Goal: Book appointment/travel/reservation

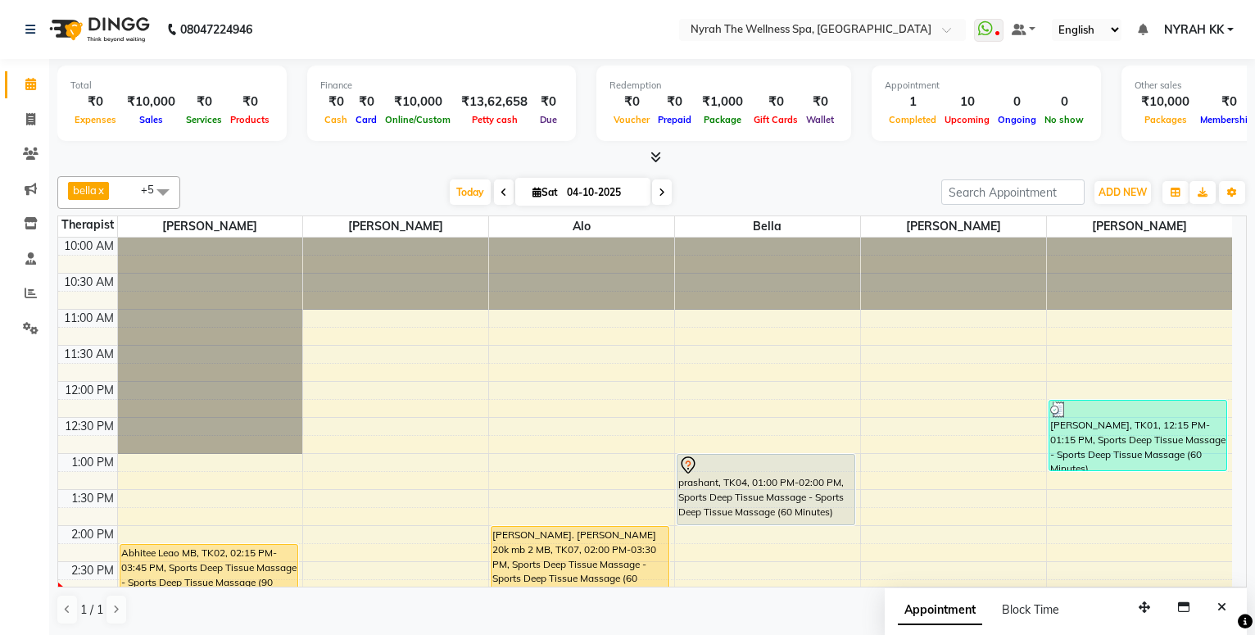
scroll to position [217, 0]
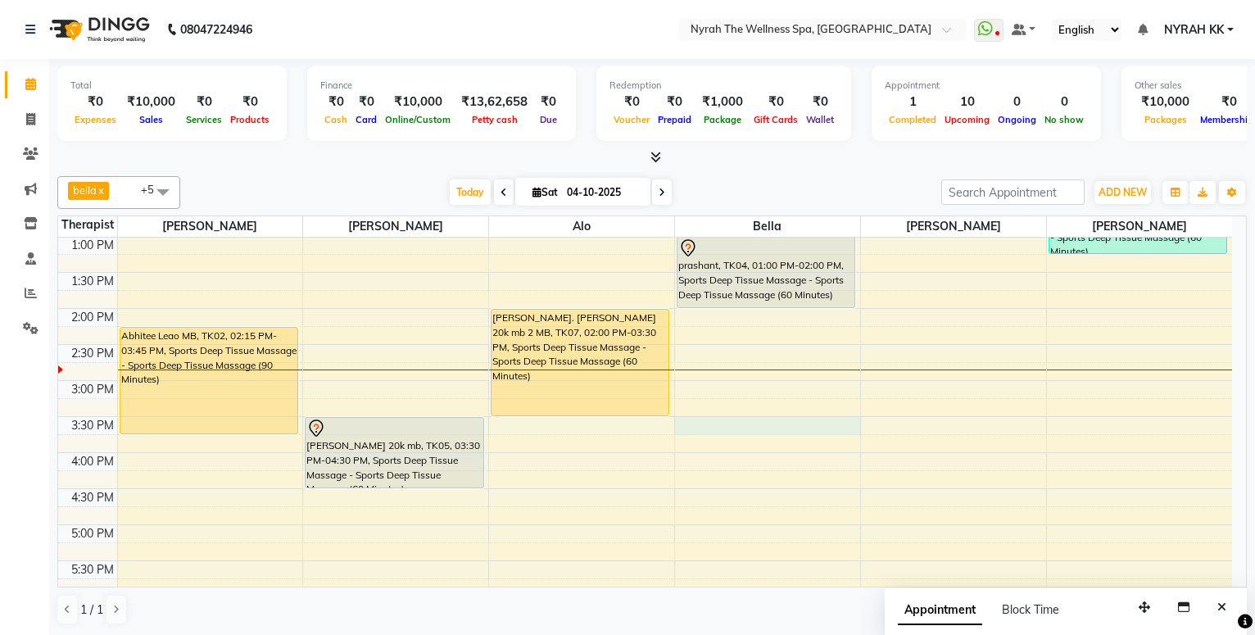
click at [724, 420] on div "10:00 AM 10:30 AM 11:00 AM 11:30 AM 12:00 PM 12:30 PM 1:00 PM 1:30 PM 2:00 PM 2…" at bounding box center [645, 524] width 1174 height 1009
select select "61444"
select select "tentative"
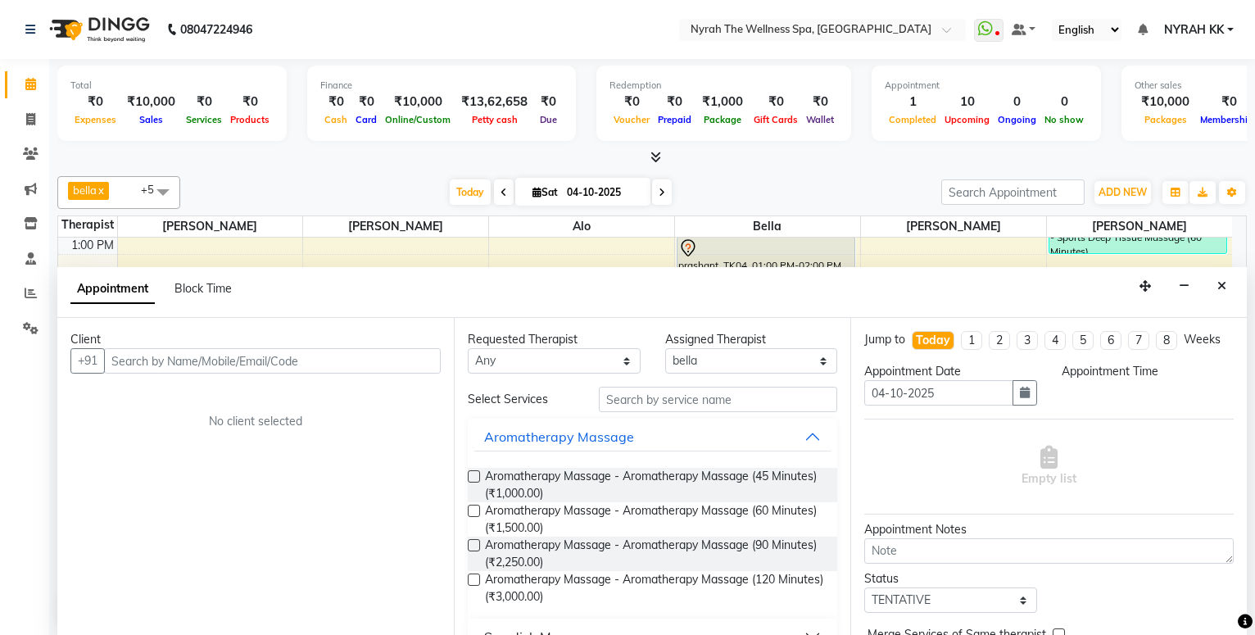
scroll to position [1, 0]
select select "930"
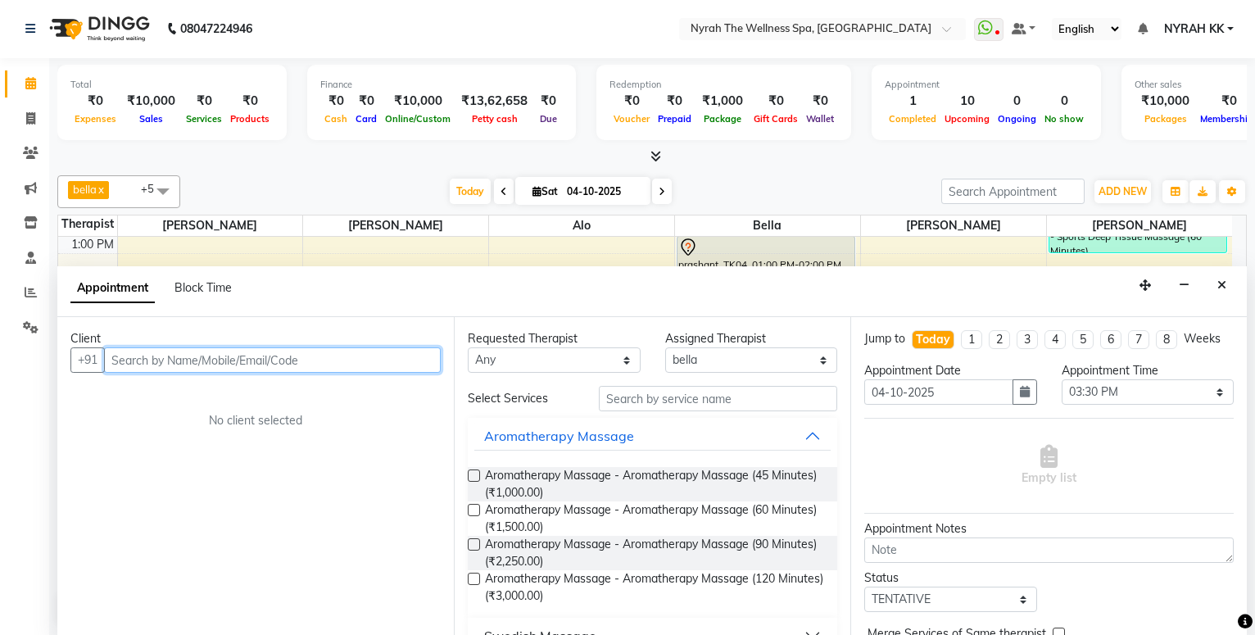
click at [320, 356] on input "text" at bounding box center [272, 359] width 337 height 25
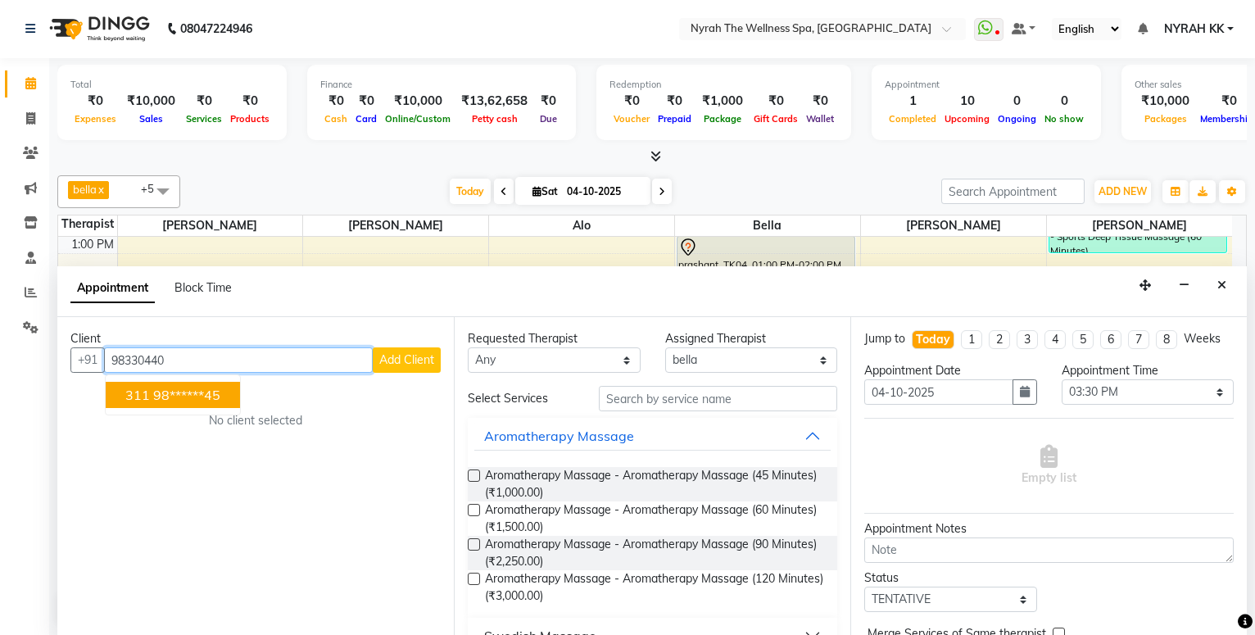
click at [218, 388] on ngb-highlight "98******45" at bounding box center [186, 395] width 67 height 16
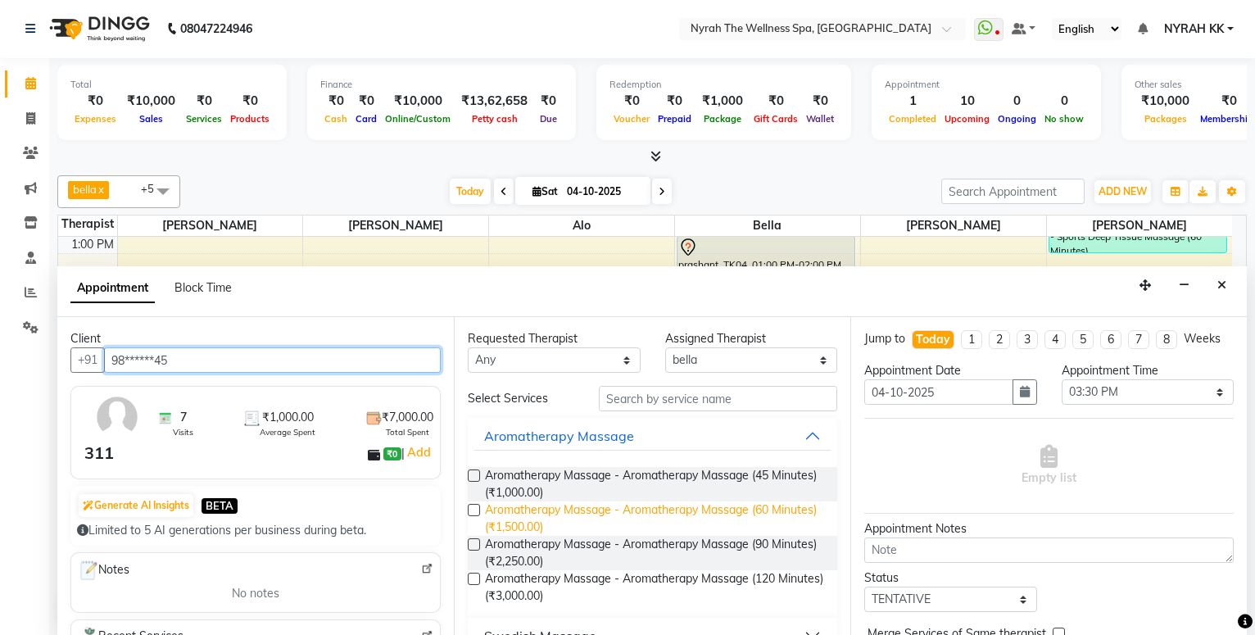
scroll to position [266, 0]
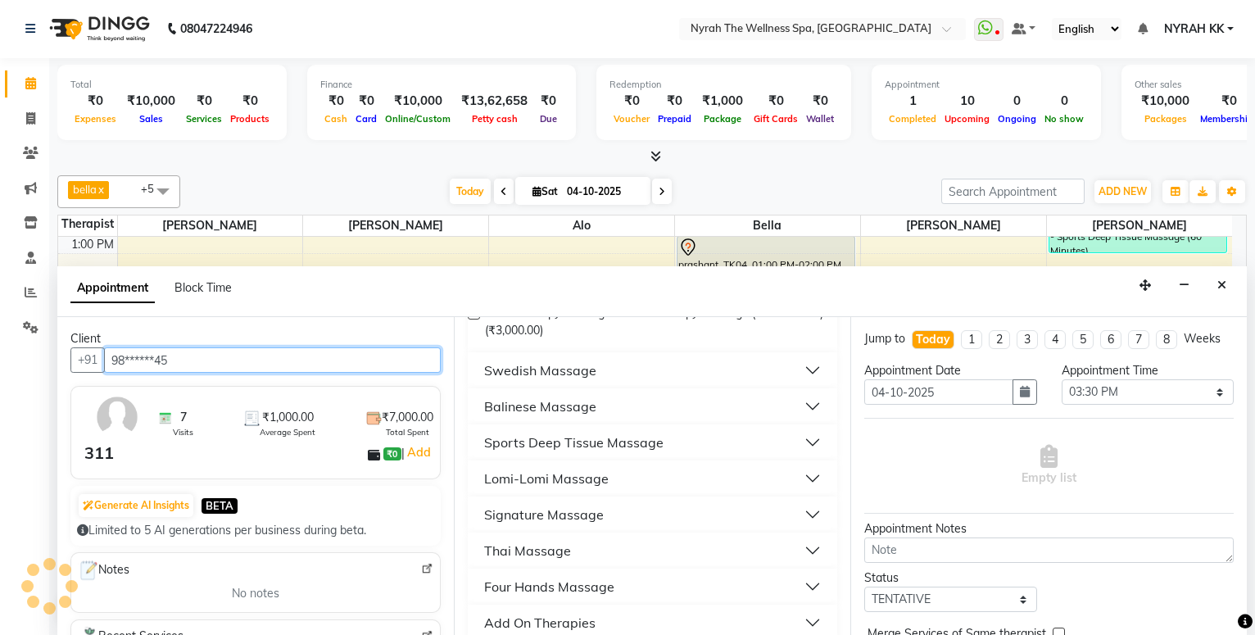
type input "98******45"
click at [605, 431] on button "Sports Deep Tissue Massage" at bounding box center [652, 443] width 356 height 30
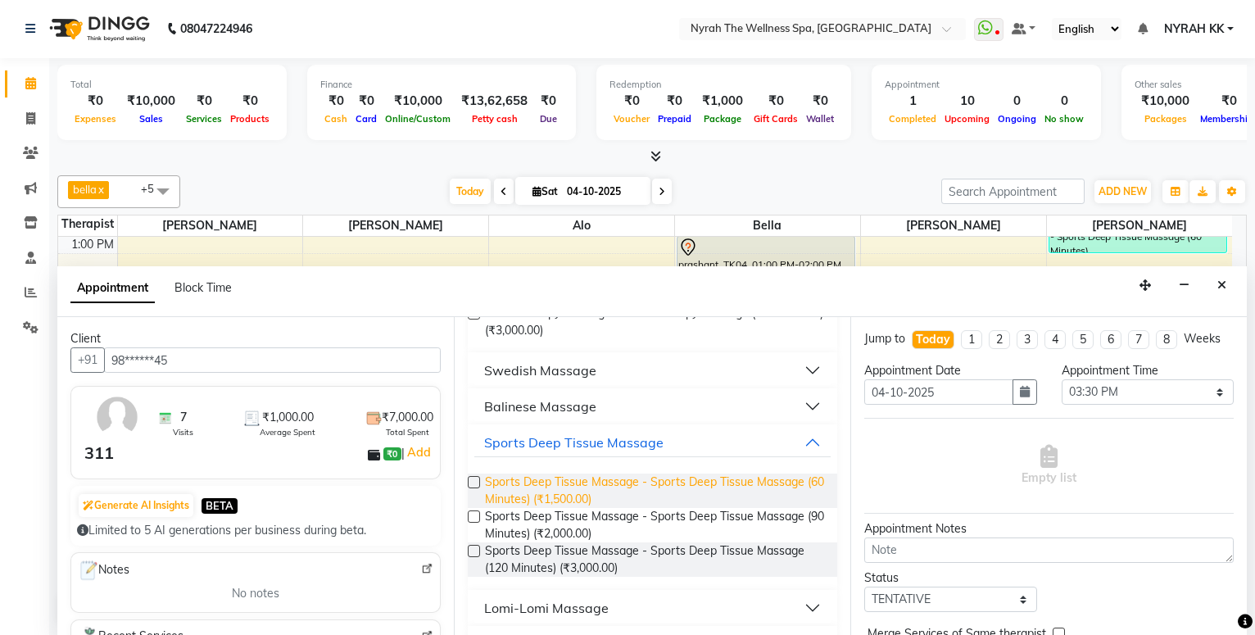
click at [597, 499] on span "Sports Deep Tissue Massage - Sports Deep Tissue Massage (60 Minutes) (₹1,500.00)" at bounding box center [654, 491] width 339 height 34
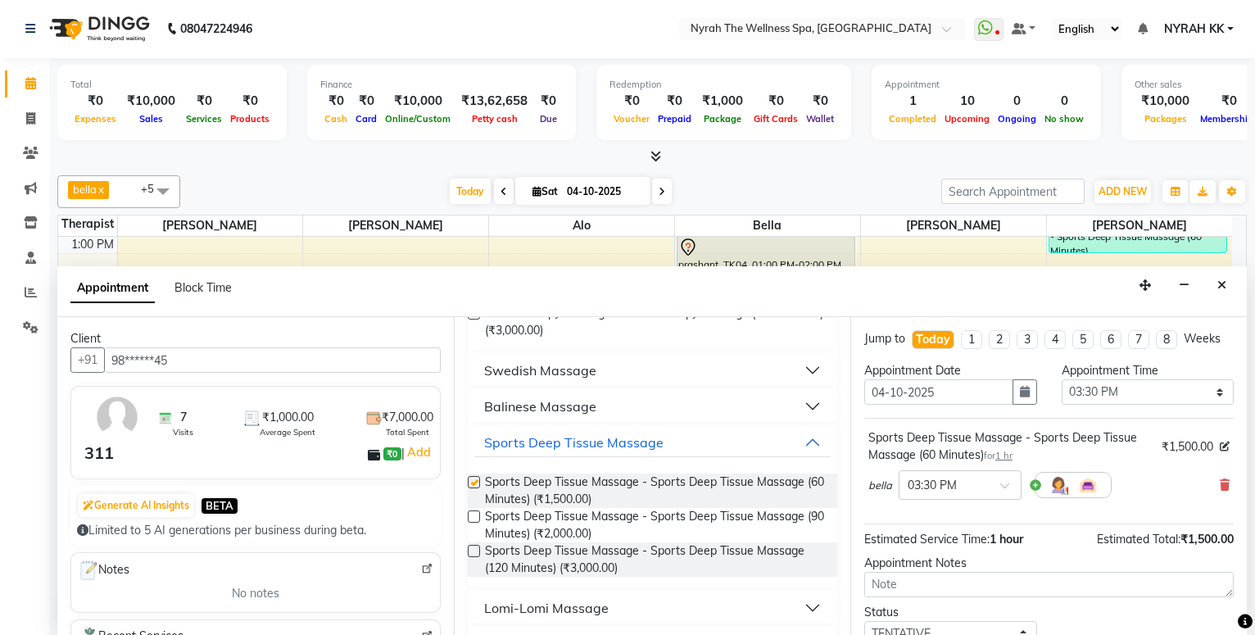
checkbox input "false"
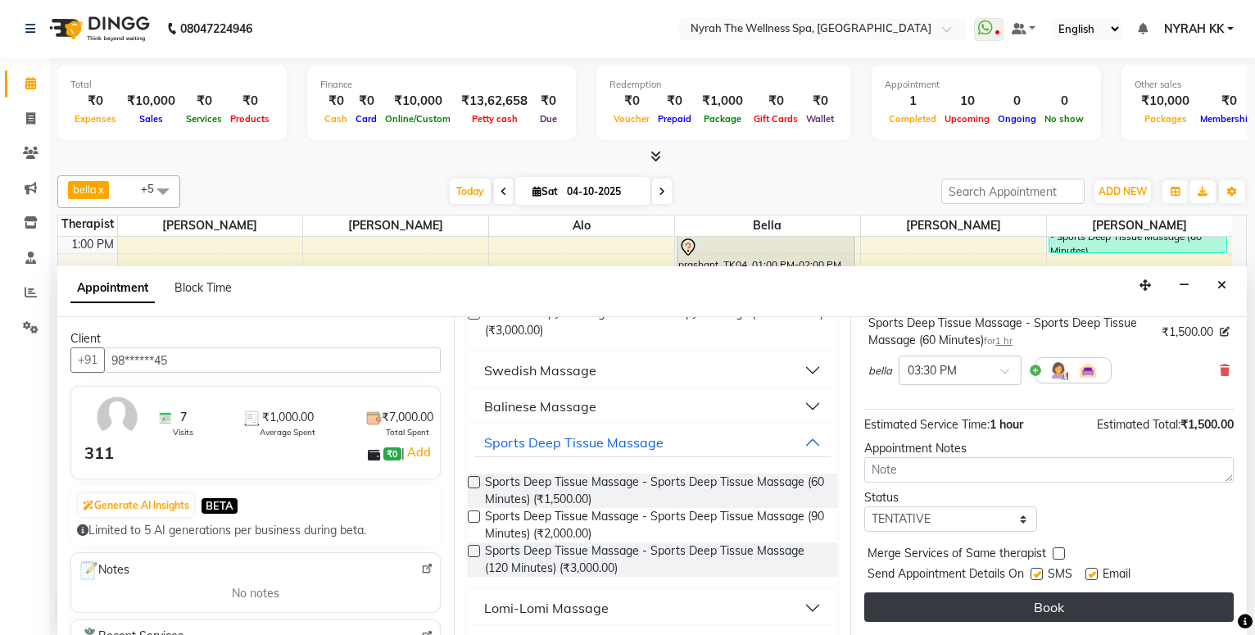
click at [867, 618] on button "Book" at bounding box center [1050, 607] width 370 height 30
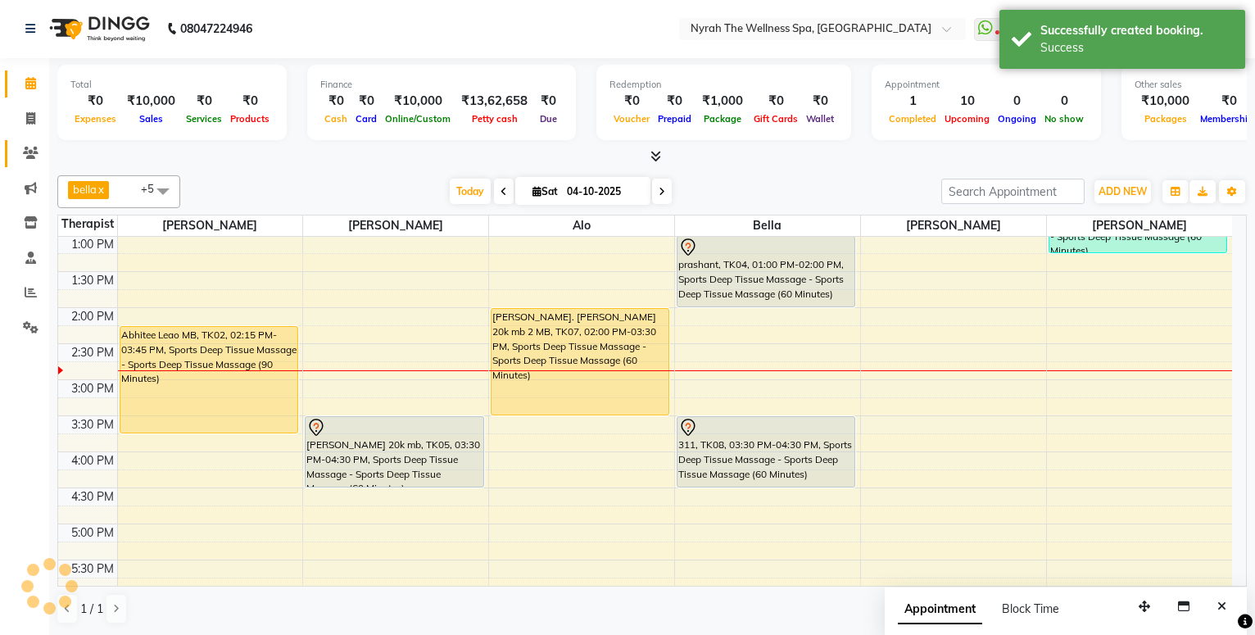
scroll to position [0, 0]
click at [20, 148] on span at bounding box center [30, 154] width 29 height 19
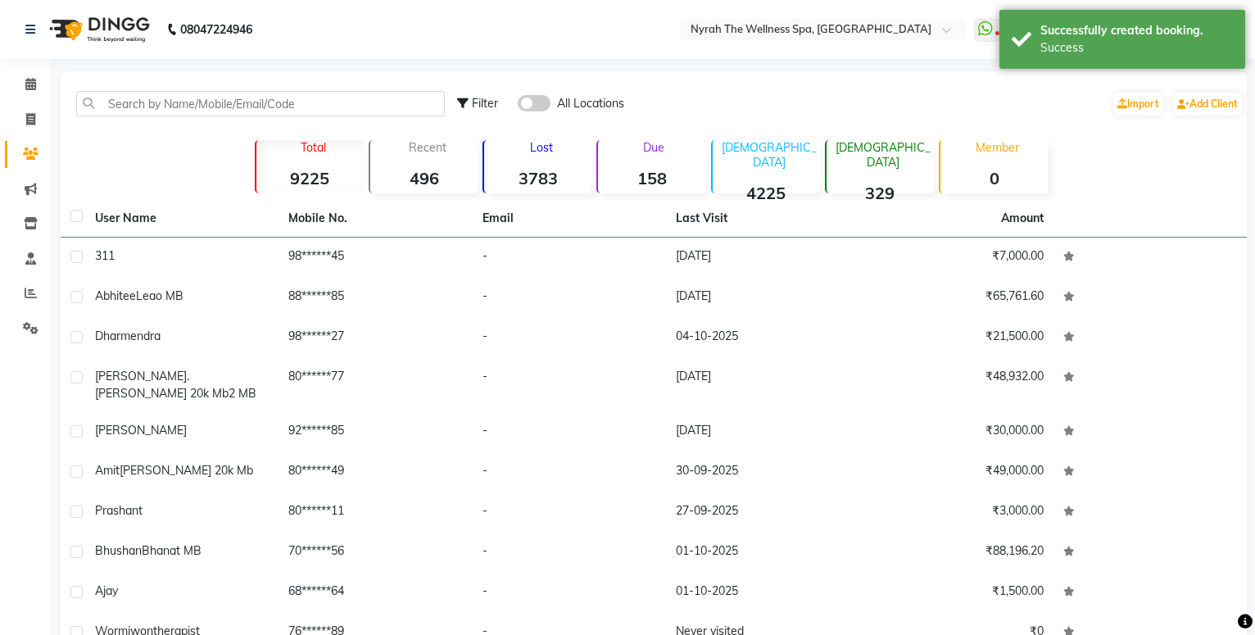
click at [195, 233] on th "User Name" at bounding box center [181, 219] width 193 height 38
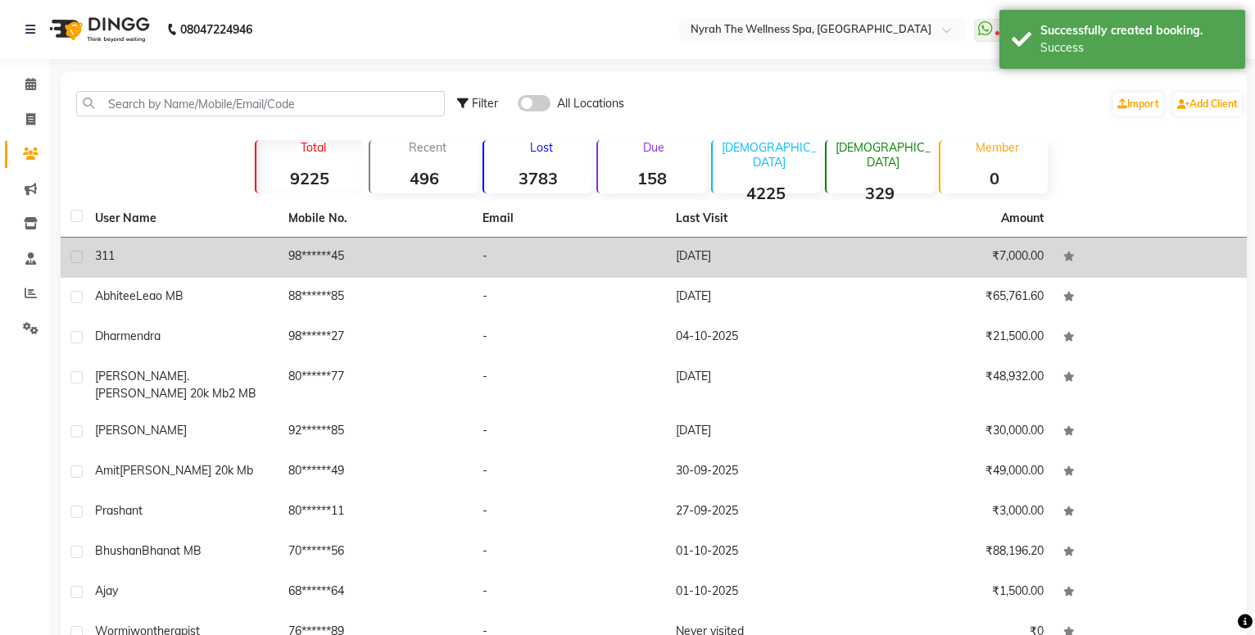
click at [199, 252] on div "311" at bounding box center [182, 255] width 174 height 17
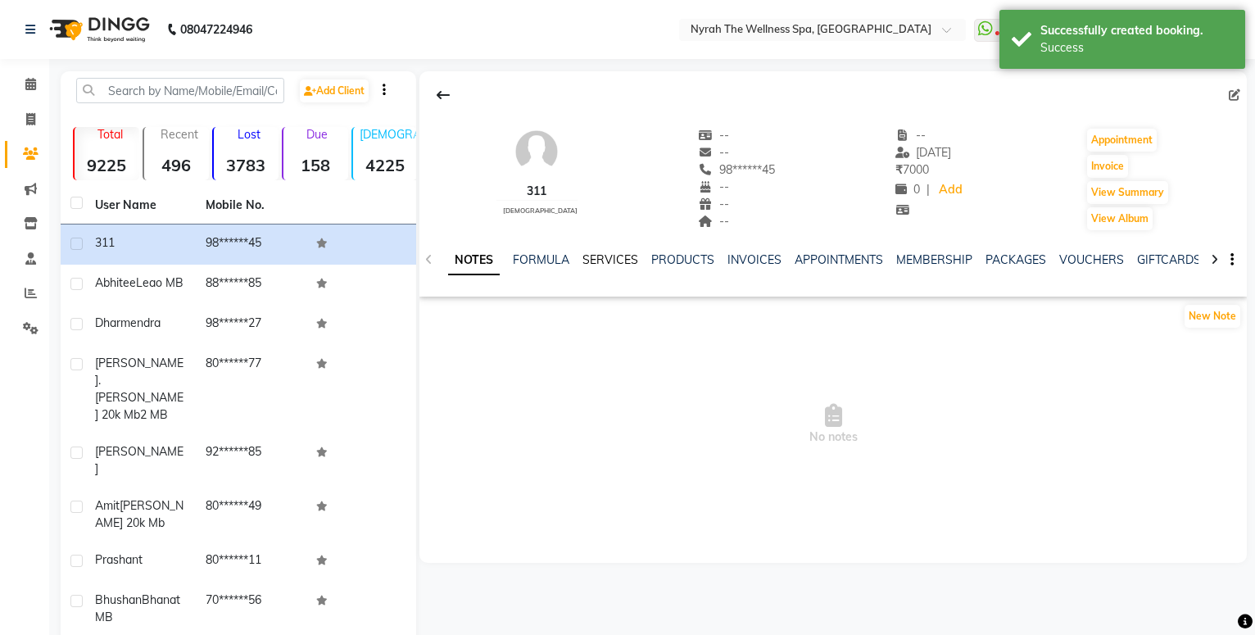
click at [586, 260] on link "SERVICES" at bounding box center [611, 259] width 56 height 15
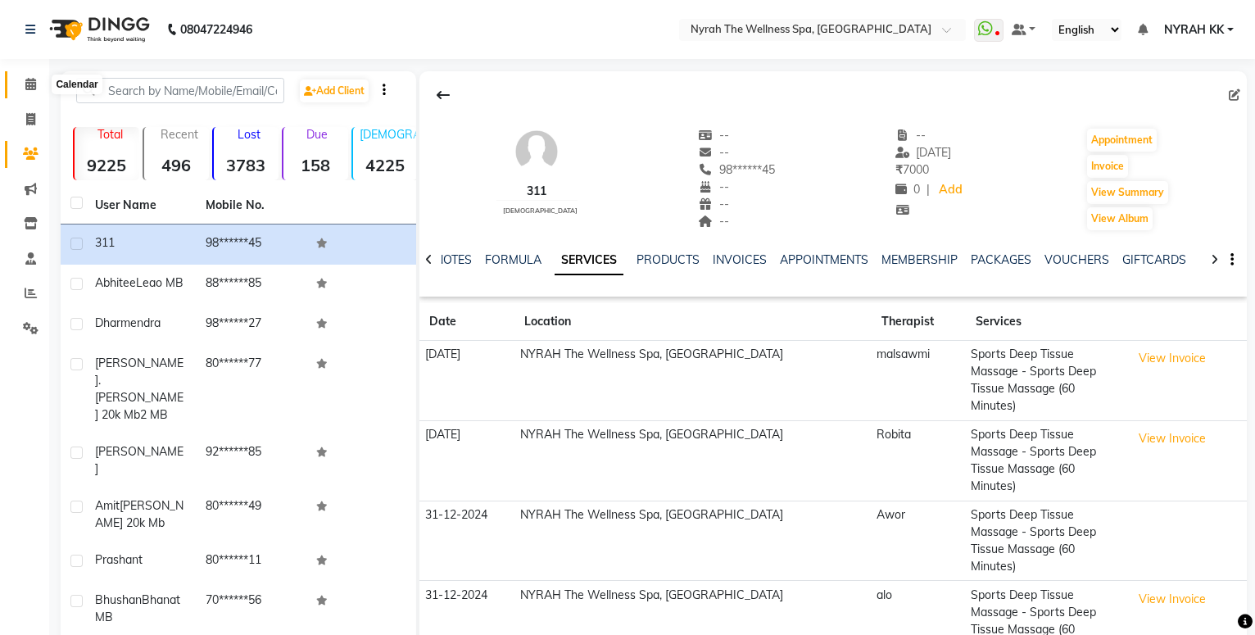
click at [29, 87] on icon at bounding box center [30, 84] width 11 height 12
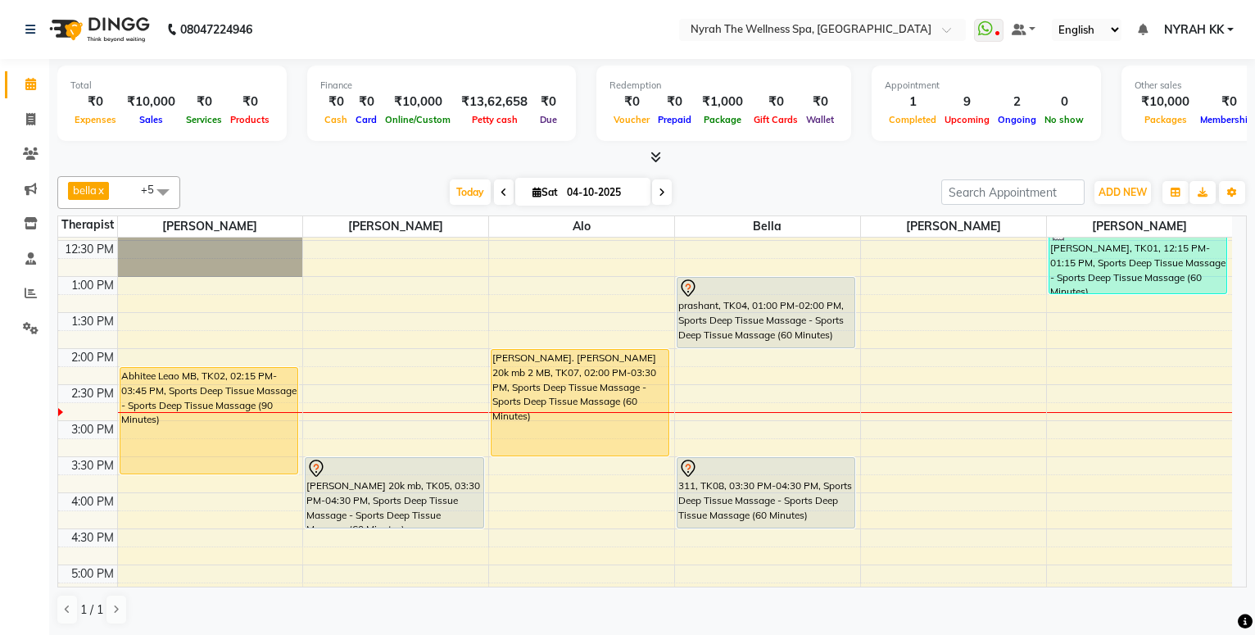
scroll to position [266, 0]
